Goal: Task Accomplishment & Management: Complete application form

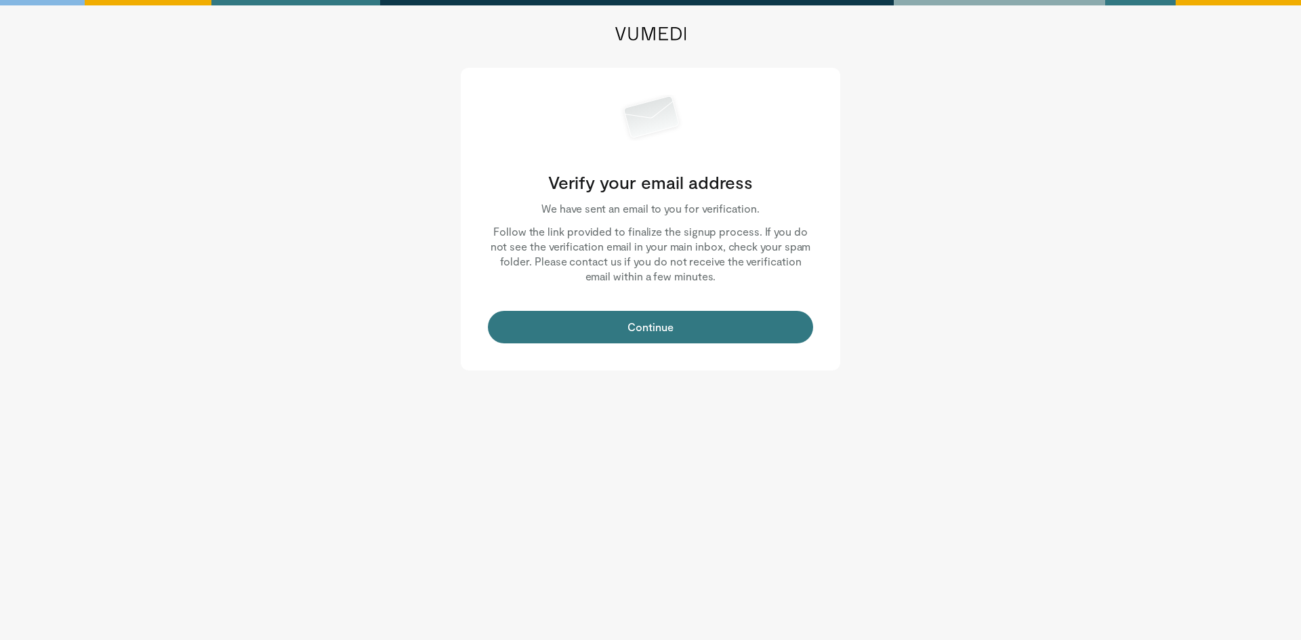
click at [650, 435] on body "Verify your email address We have sent an email to you for verification. Follow…" at bounding box center [650, 320] width 1301 height 640
click at [669, 328] on button "Continue" at bounding box center [650, 327] width 325 height 33
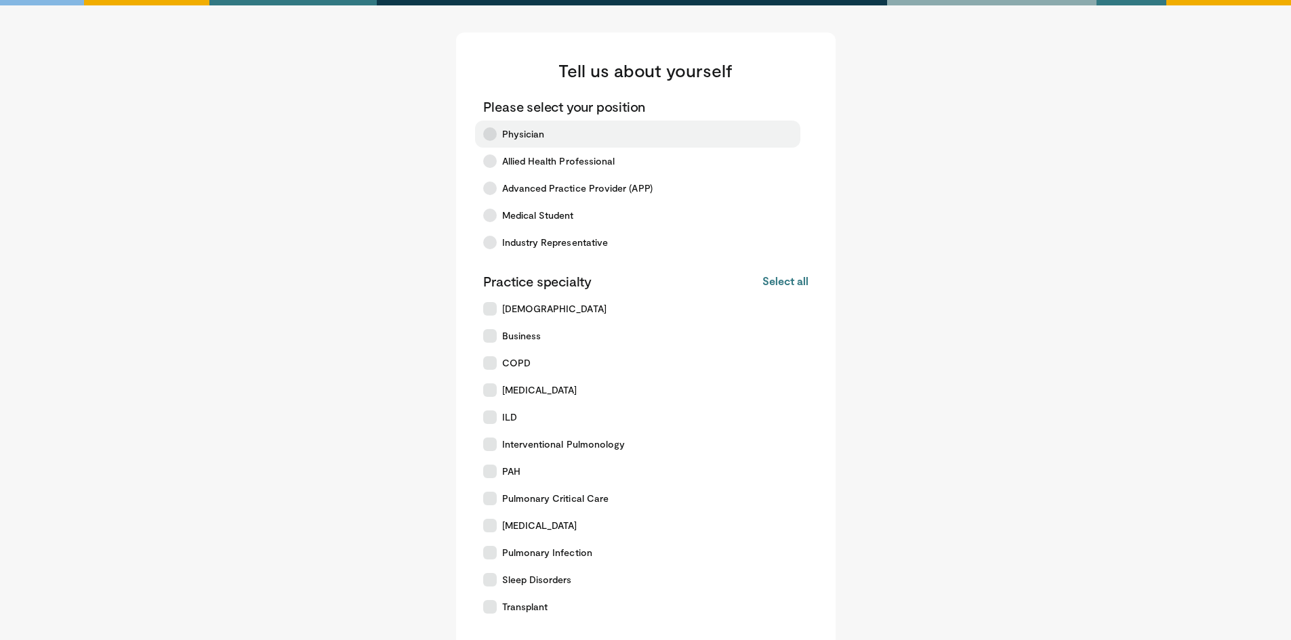
click at [507, 133] on span "Physician" at bounding box center [523, 134] width 43 height 14
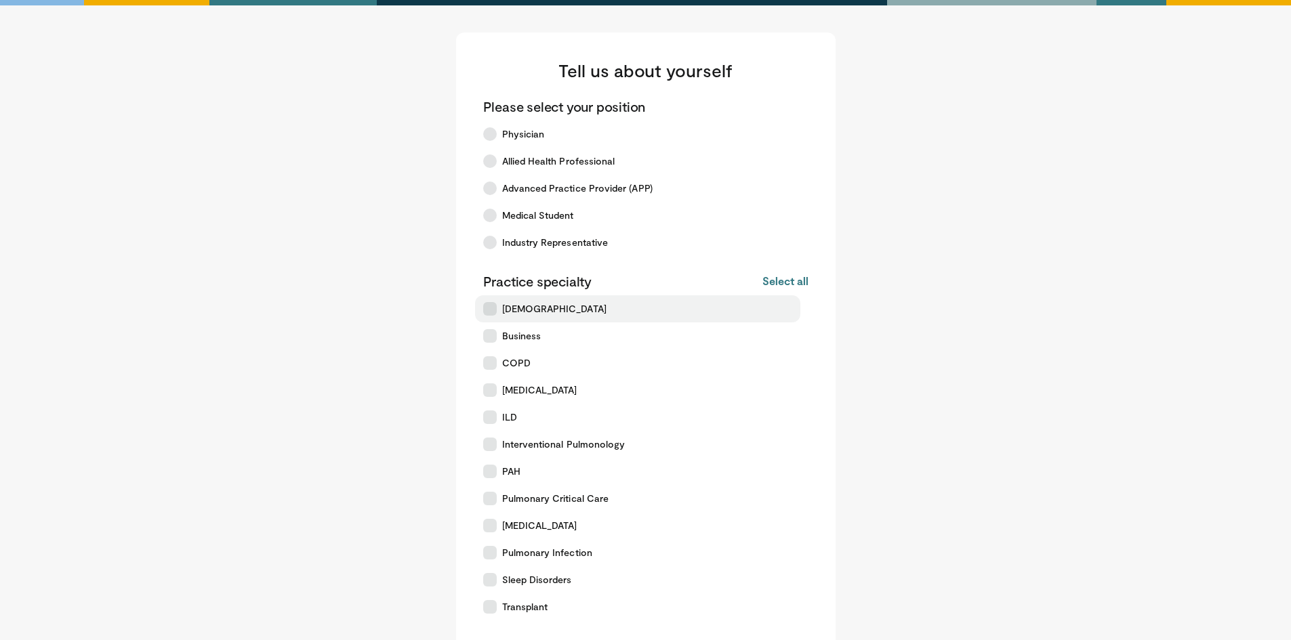
click at [534, 314] on span "[DEMOGRAPHIC_DATA]" at bounding box center [554, 309] width 104 height 14
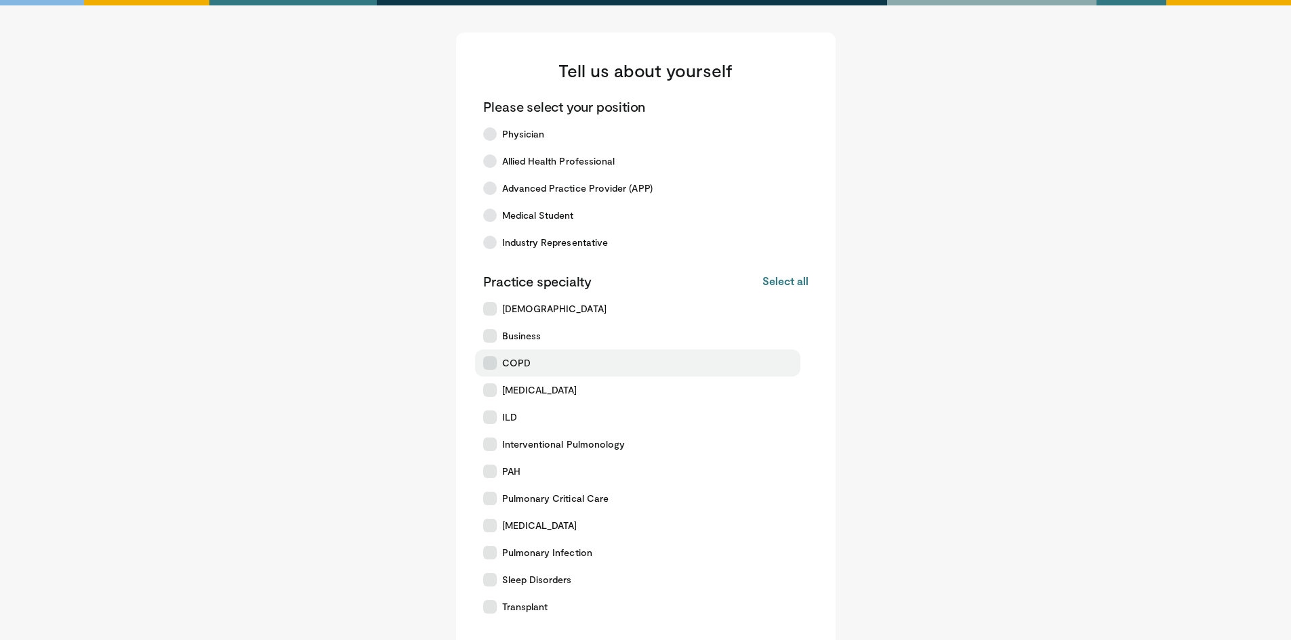
click at [522, 363] on span "COPD" at bounding box center [516, 363] width 28 height 14
click at [519, 387] on span "Cystic Fibrosis" at bounding box center [539, 391] width 75 height 14
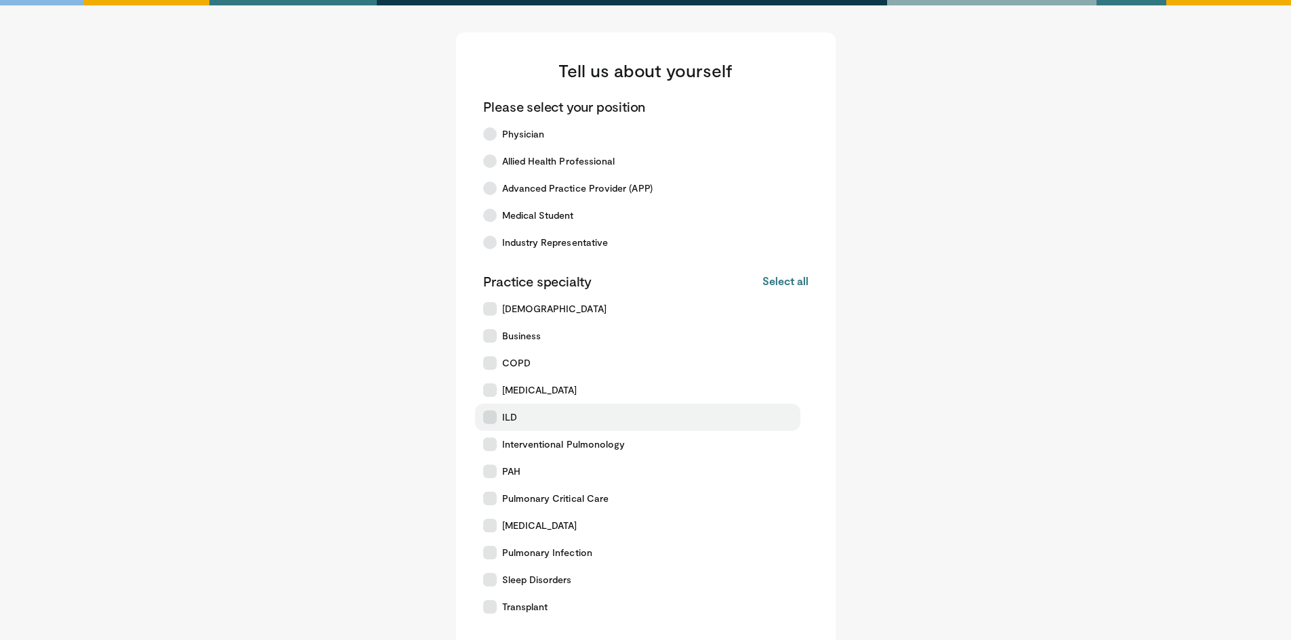
click at [514, 421] on span "ILD" at bounding box center [509, 418] width 15 height 14
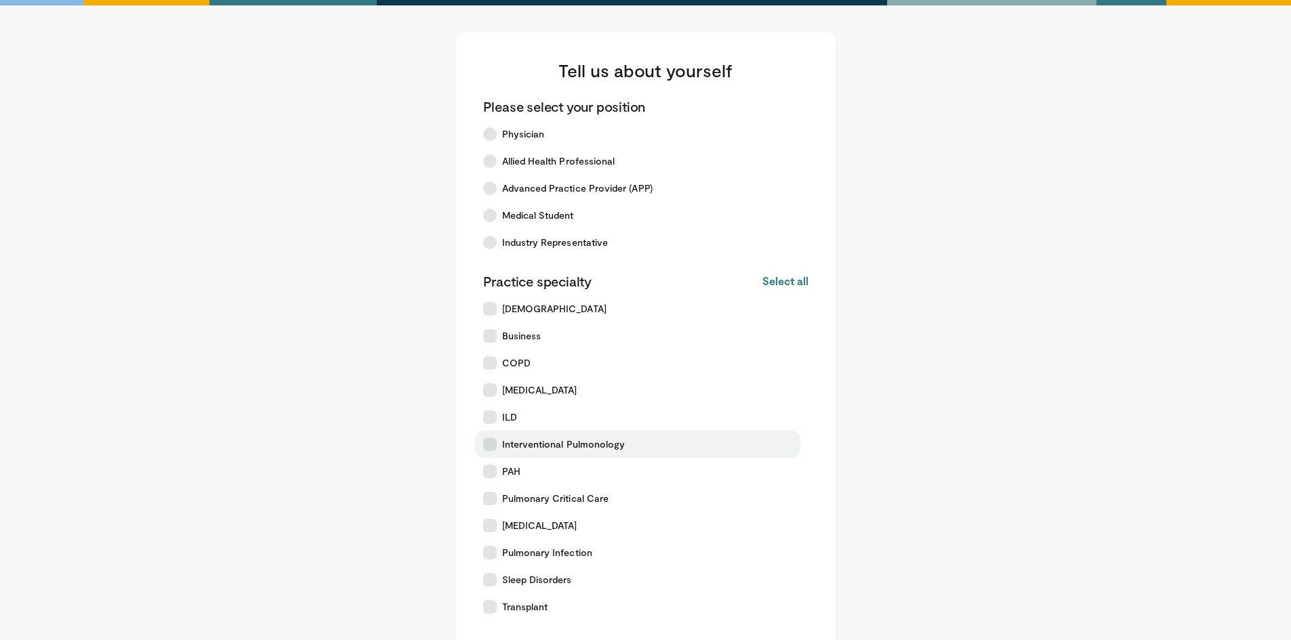
click at [516, 451] on label "Interventional Pulmonology" at bounding box center [637, 444] width 325 height 27
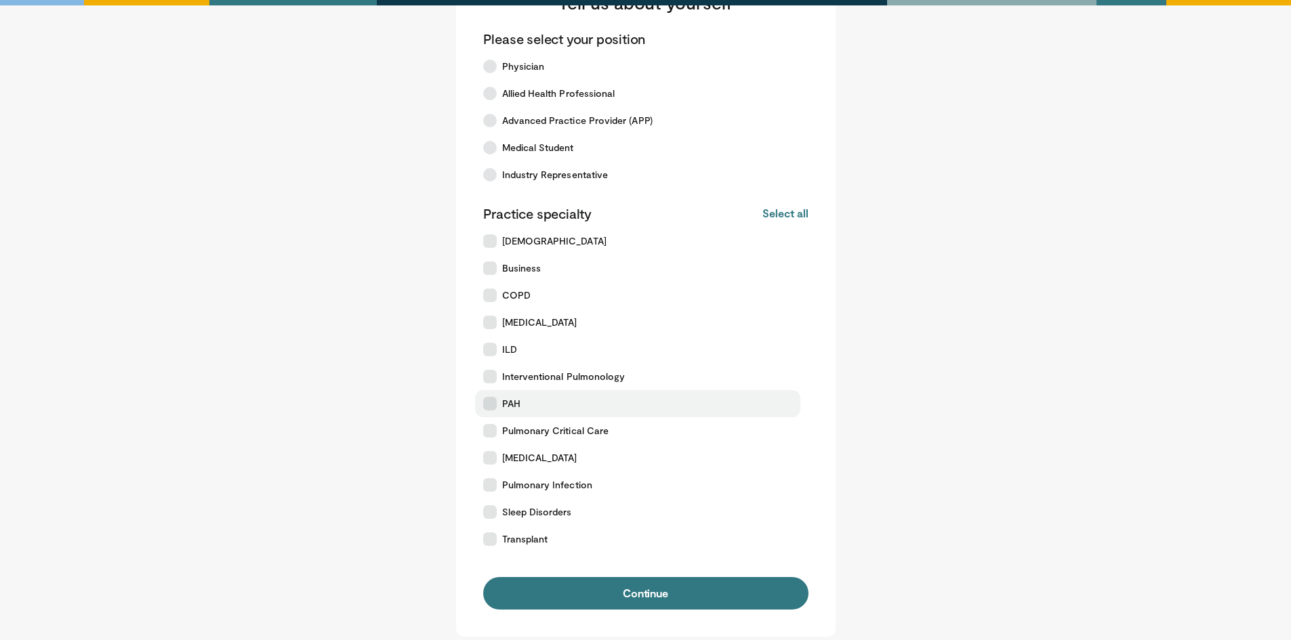
click at [514, 402] on span "PAH" at bounding box center [511, 404] width 18 height 14
click at [519, 431] on span "Pulmonary Critical Care" at bounding box center [555, 431] width 107 height 14
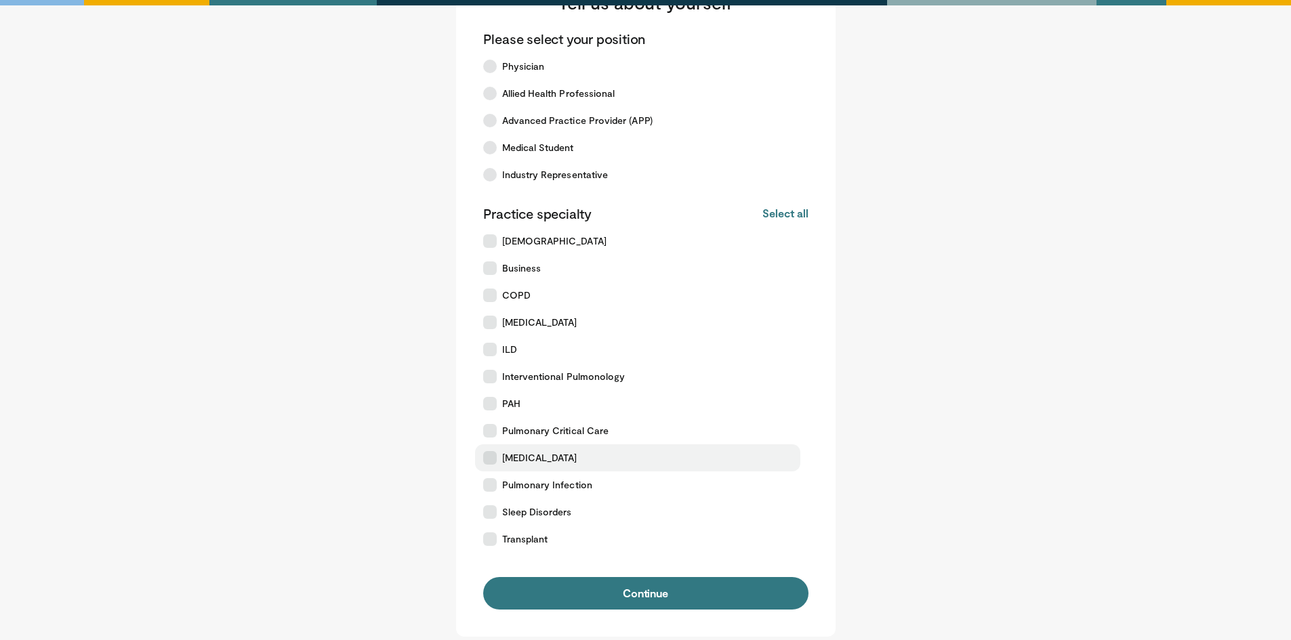
click at [525, 459] on span "[MEDICAL_DATA]" at bounding box center [539, 458] width 75 height 14
click at [520, 491] on span "Pulmonary Infection" at bounding box center [547, 485] width 90 height 14
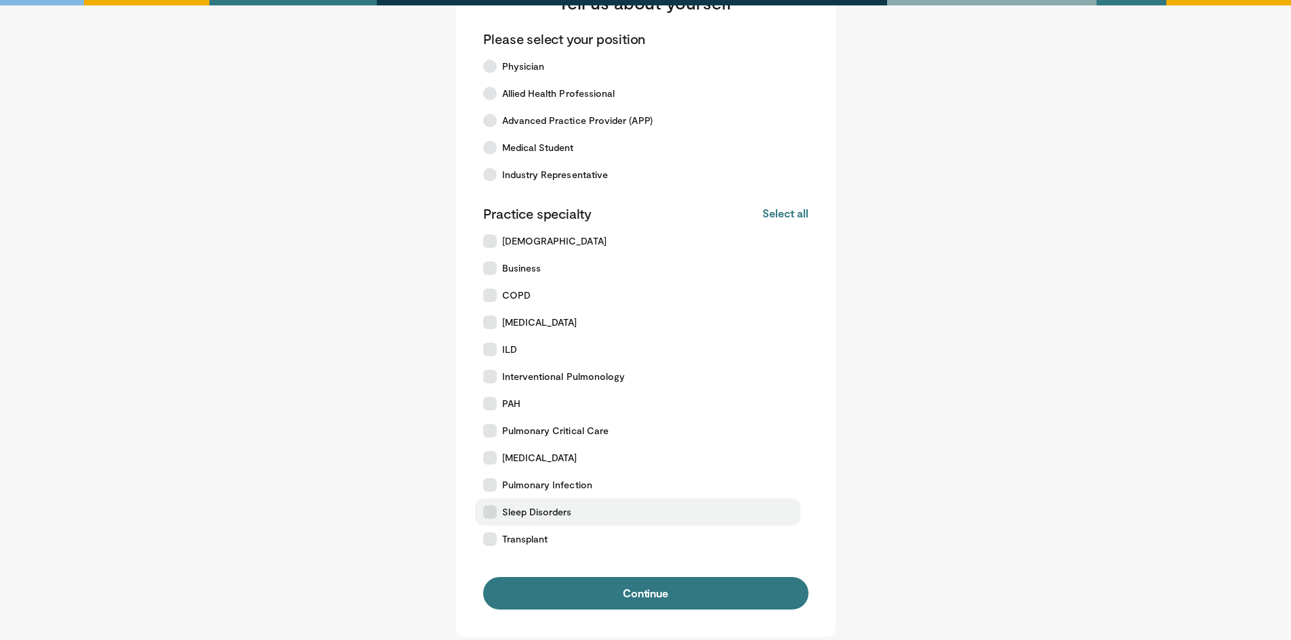
click at [520, 517] on span "Sleep Disorders" at bounding box center [537, 512] width 70 height 14
click at [520, 542] on span "Transplant" at bounding box center [525, 540] width 46 height 14
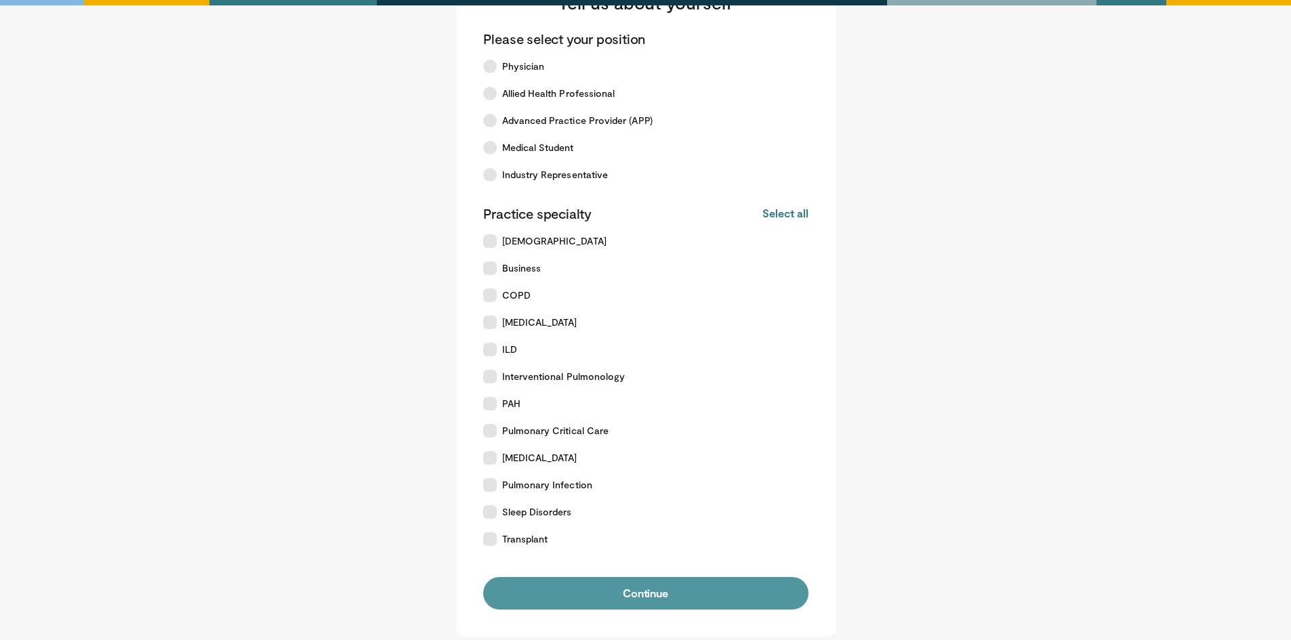
click at [604, 605] on button "Continue" at bounding box center [645, 593] width 325 height 33
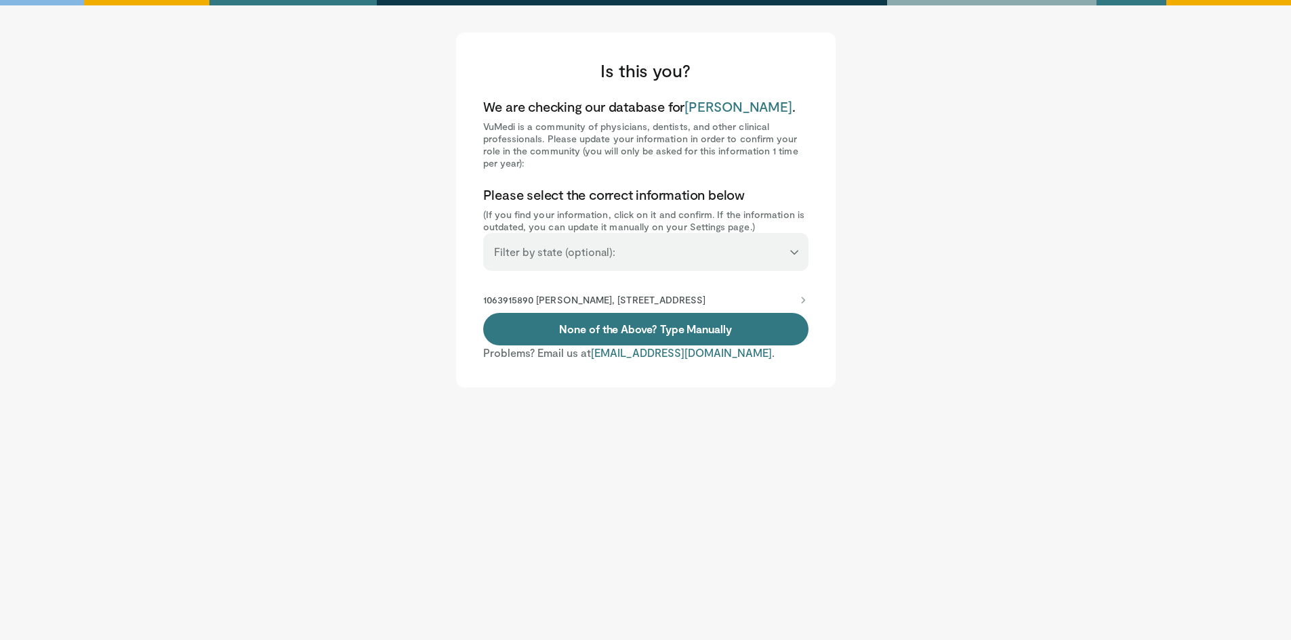
click at [762, 244] on select "**********" at bounding box center [645, 246] width 325 height 26
select select "**"
click at [483, 233] on select "**********" at bounding box center [645, 246] width 325 height 26
click at [678, 295] on p "1063915890 Wanling Huang, 1400 Pelham Pkwy S, Bronx, NY, 10461-1138" at bounding box center [594, 300] width 223 height 12
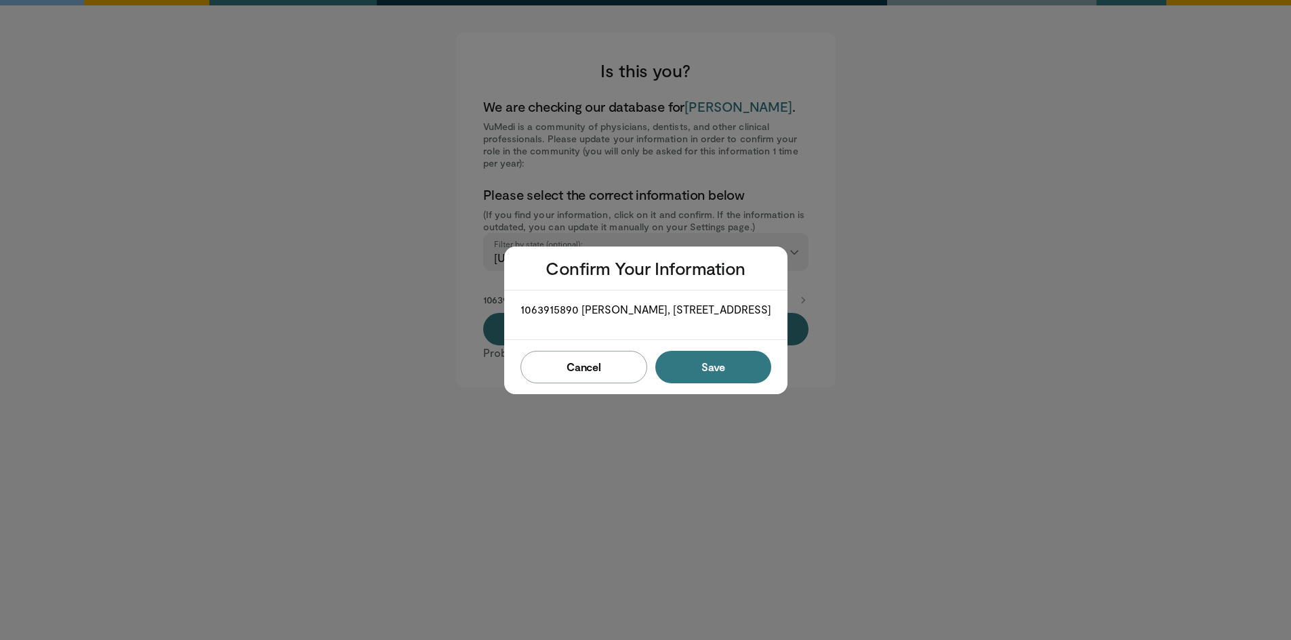
click at [593, 375] on button "Cancel" at bounding box center [583, 367] width 127 height 33
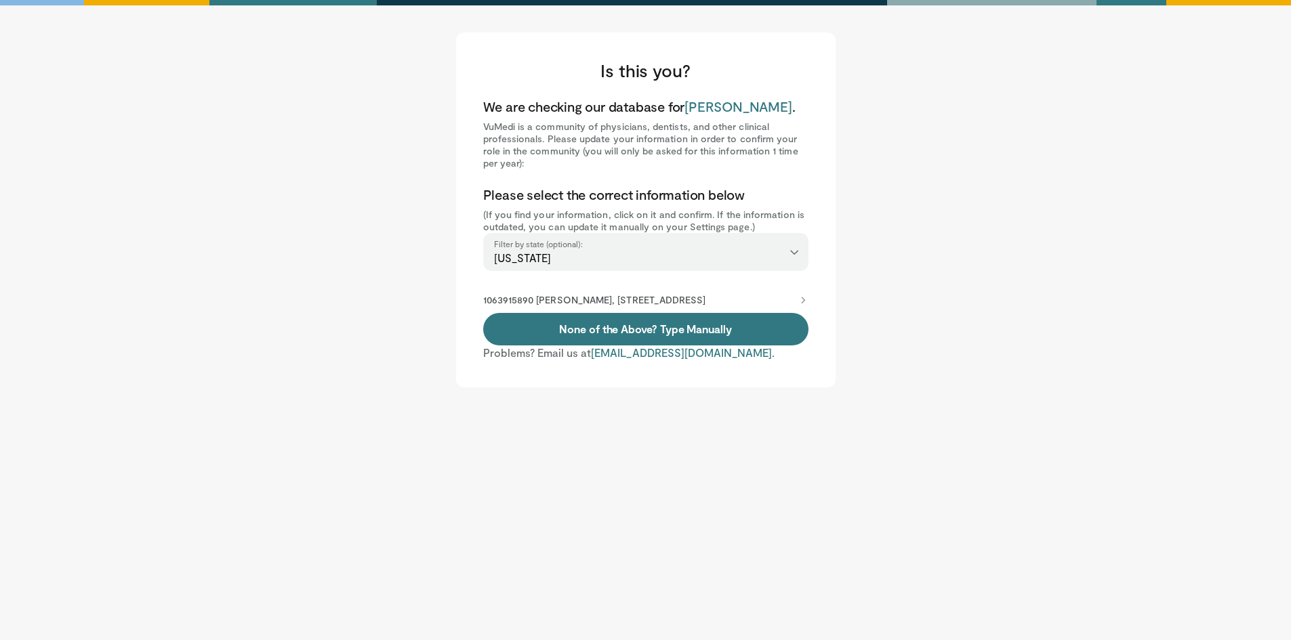
click at [678, 287] on li "1063915890 Wanling Huang, 1400 Pelham Pkwy S, Bronx, NY, 10461-1138" at bounding box center [645, 300] width 325 height 26
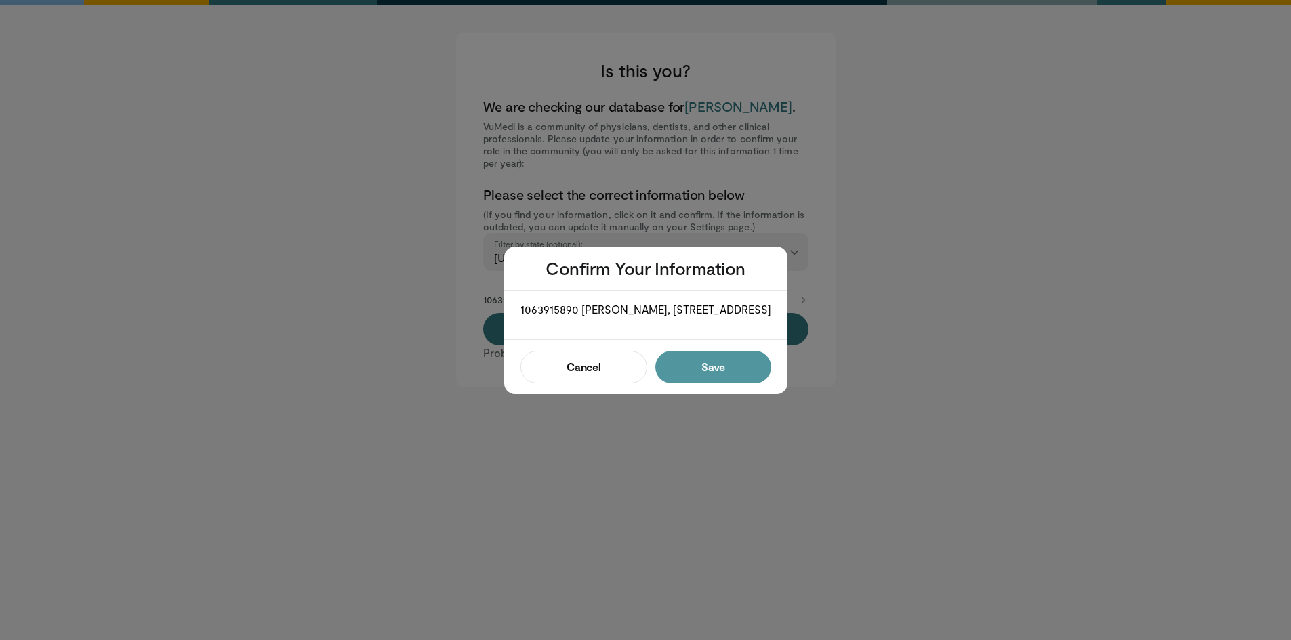
click at [725, 375] on button "Save" at bounding box center [712, 367] width 115 height 33
click at [713, 381] on button "Confirm" at bounding box center [708, 367] width 123 height 33
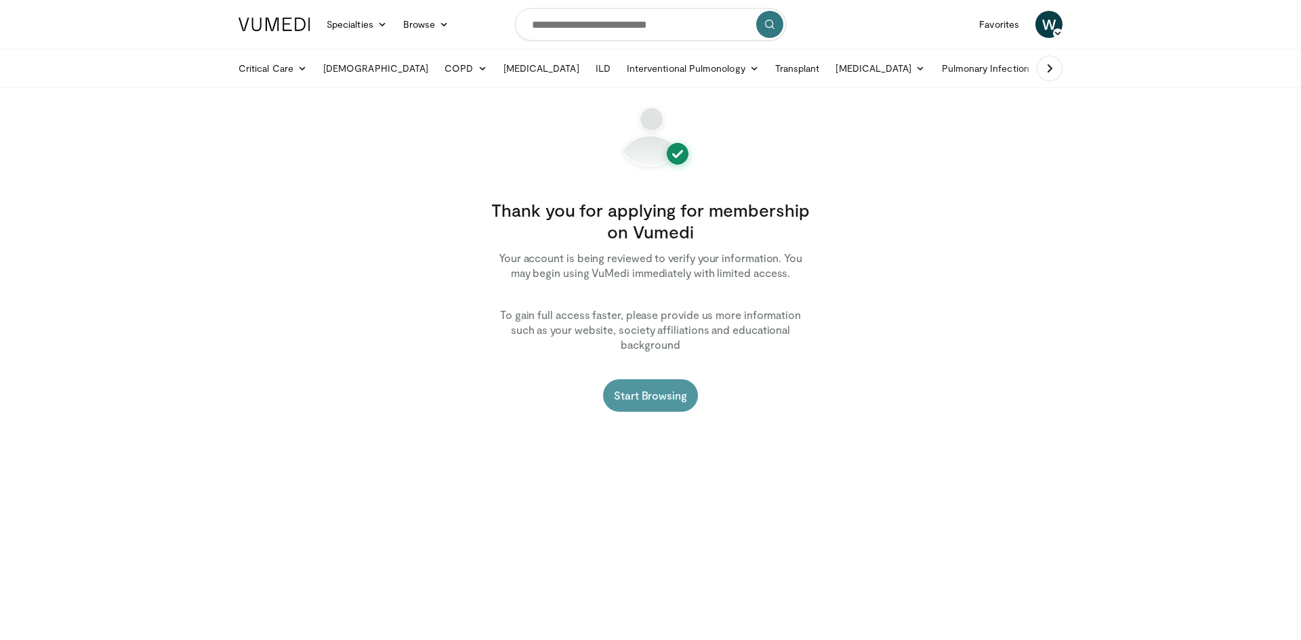
click at [642, 379] on link "Start Browsing" at bounding box center [650, 395] width 95 height 33
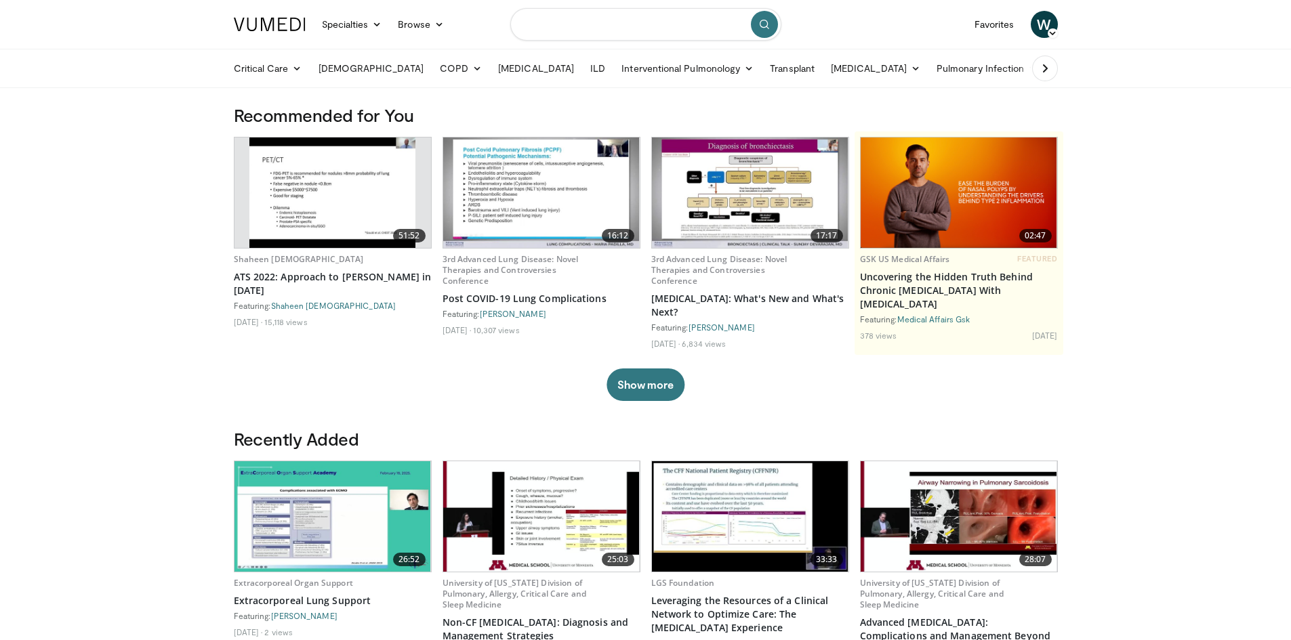
click at [678, 24] on input "Search topics, interventions" at bounding box center [645, 24] width 271 height 33
type input "*"
type input "**********"
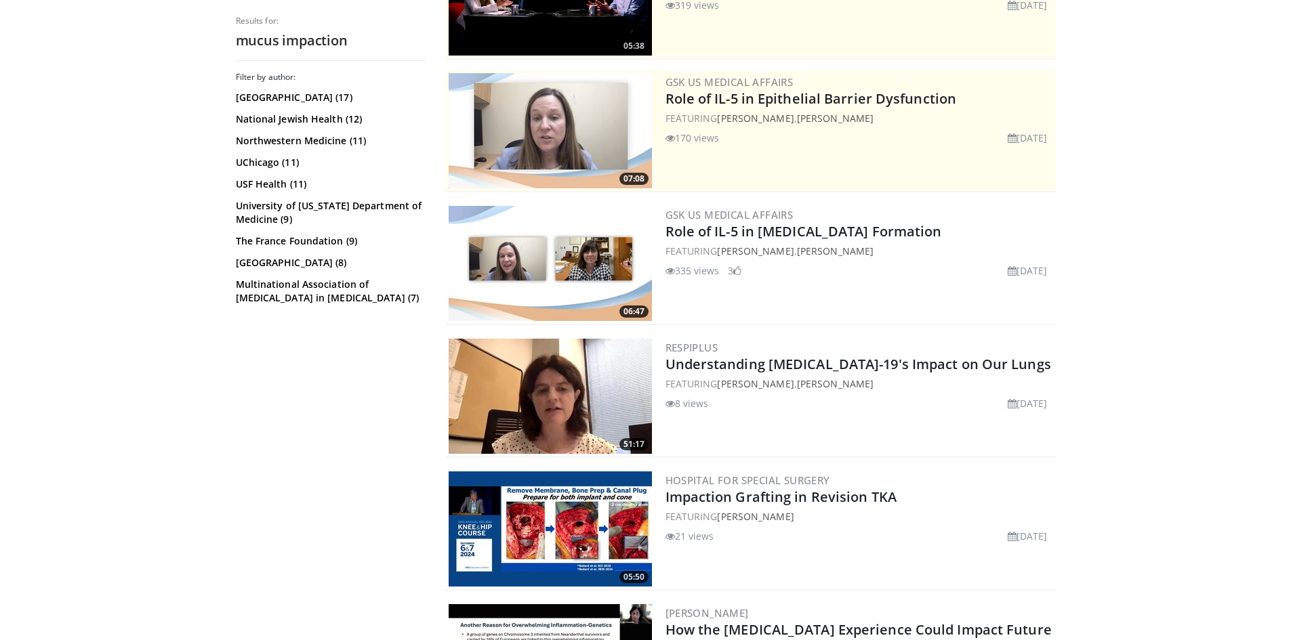
scroll to position [203, 0]
